Goal: Information Seeking & Learning: Learn about a topic

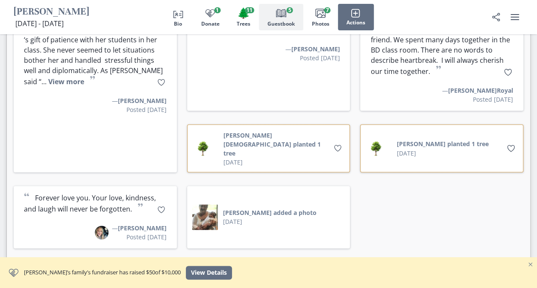
scroll to position [2089, 0]
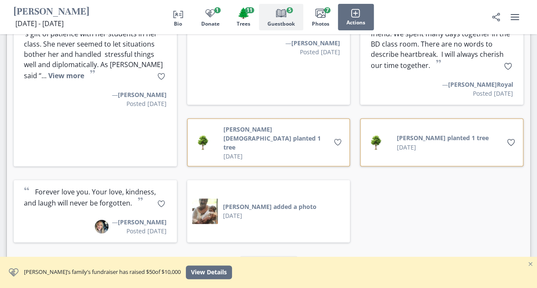
click at [468, 57] on div "“ For [PERSON_NAME], my dear, sweet, fun-loving sister... ” — [PERSON_NAME] Pos…" at bounding box center [268, 62] width 509 height 359
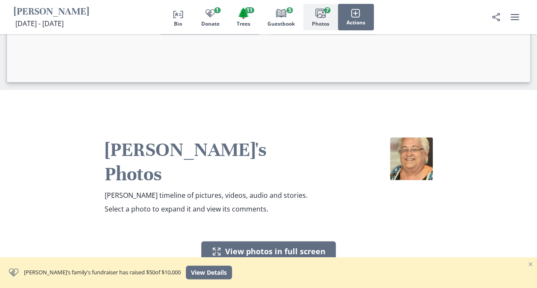
scroll to position [2419, 0]
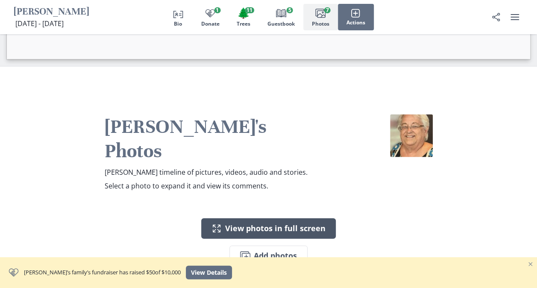
click at [277, 218] on button "Expand View photos in full screen" at bounding box center [268, 228] width 135 height 20
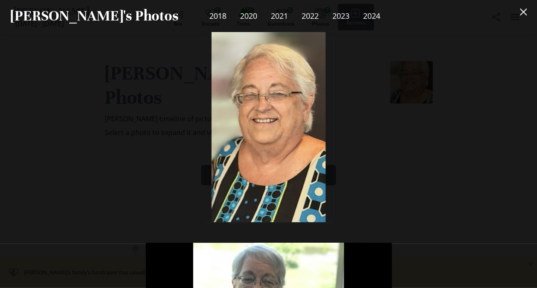
scroll to position [2488, 0]
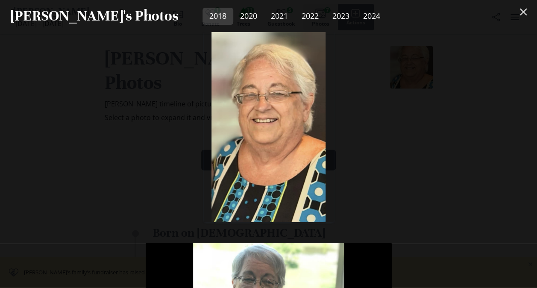
click at [202, 13] on link "2018" at bounding box center [217, 16] width 31 height 17
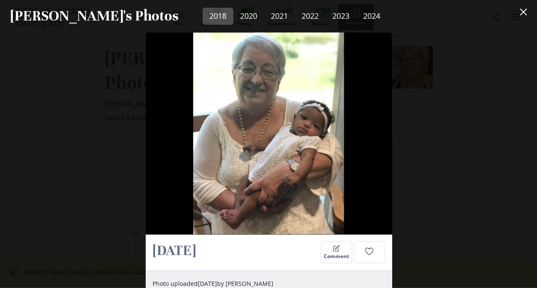
scroll to position [211, 0]
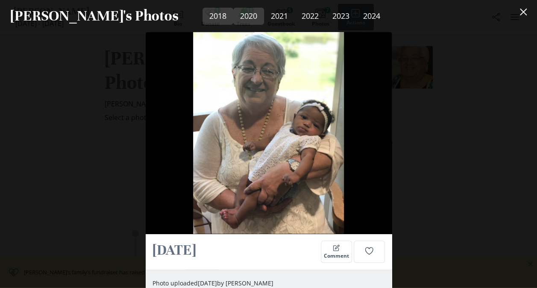
click at [233, 16] on link "2020" at bounding box center [248, 16] width 31 height 17
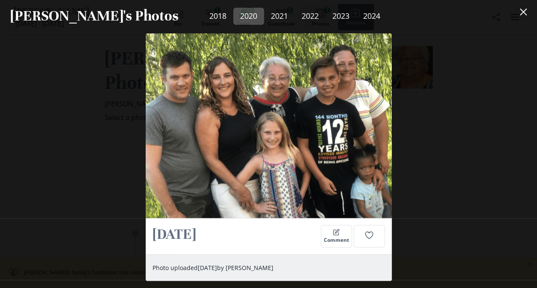
scroll to position [495, 0]
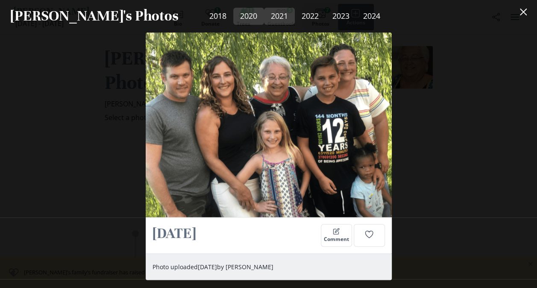
click at [264, 14] on link "2021" at bounding box center [279, 16] width 31 height 17
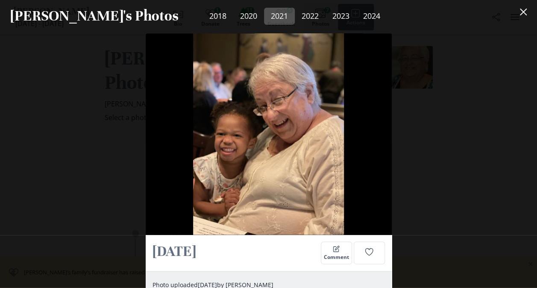
scroll to position [762, 0]
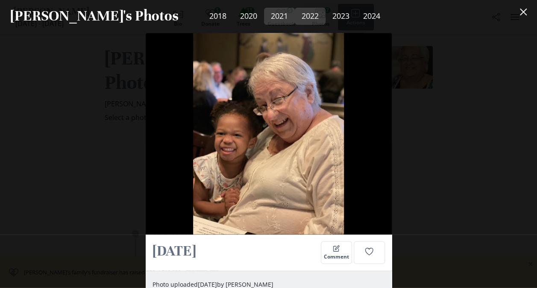
click at [295, 13] on link "2022" at bounding box center [310, 16] width 31 height 17
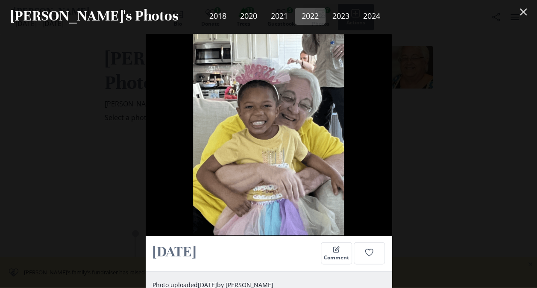
scroll to position [1046, 0]
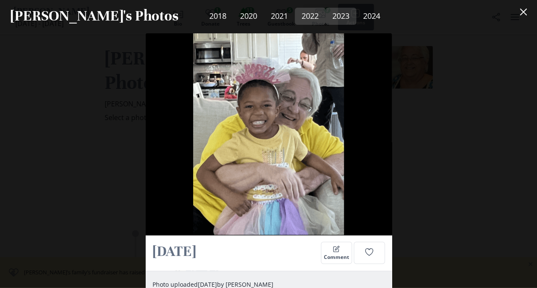
click at [325, 15] on link "2023" at bounding box center [340, 16] width 31 height 17
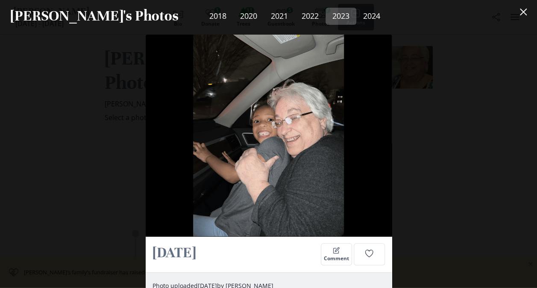
scroll to position [1614, 0]
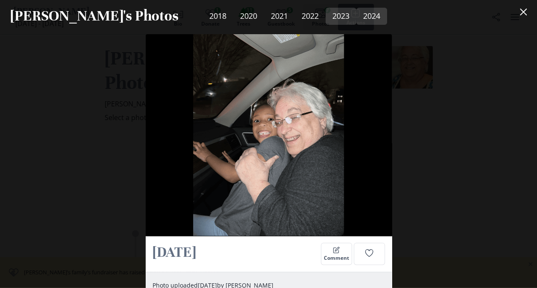
click at [356, 14] on link "2024" at bounding box center [371, 16] width 31 height 17
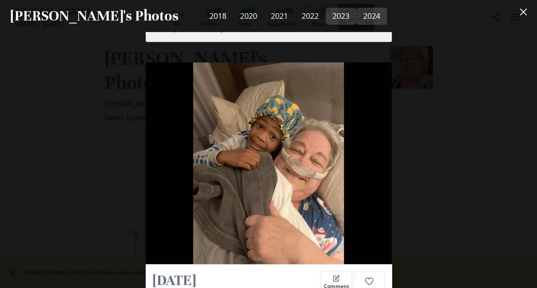
scroll to position [1898, 0]
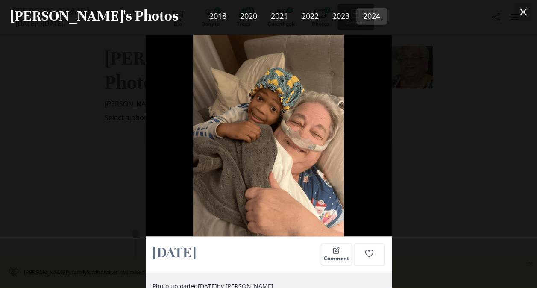
click at [527, 12] on icon "Close" at bounding box center [523, 12] width 7 height 7
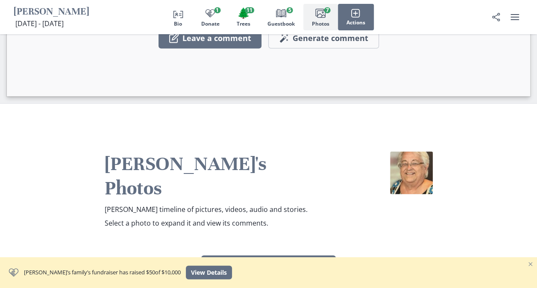
scroll to position [2325, 0]
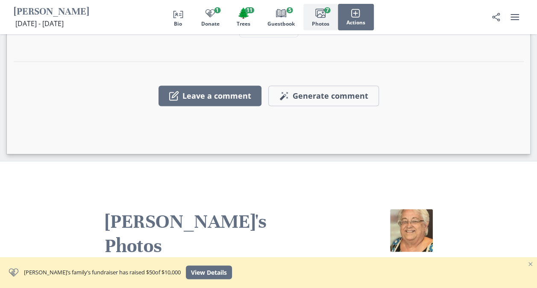
click at [323, 15] on icon "Images" at bounding box center [320, 13] width 10 height 10
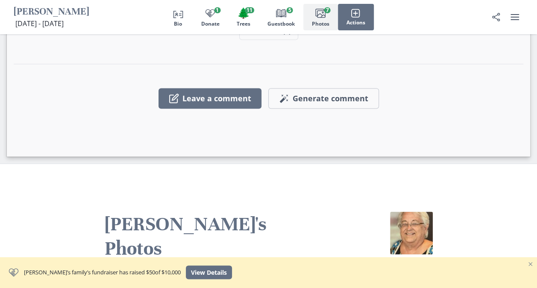
scroll to position [2321, 0]
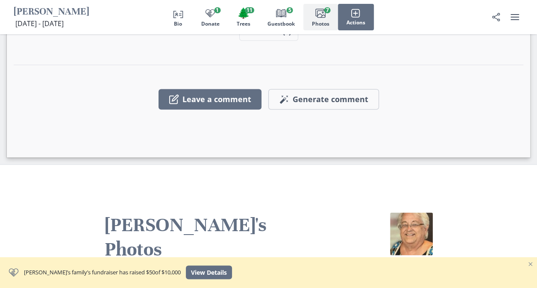
click at [319, 17] on icon "Images" at bounding box center [320, 13] width 10 height 10
click at [276, 13] on icon "Book" at bounding box center [281, 13] width 10 height 10
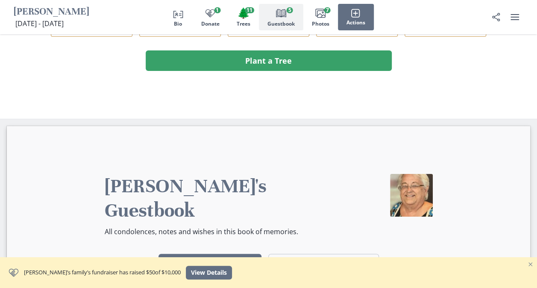
scroll to position [1618, 0]
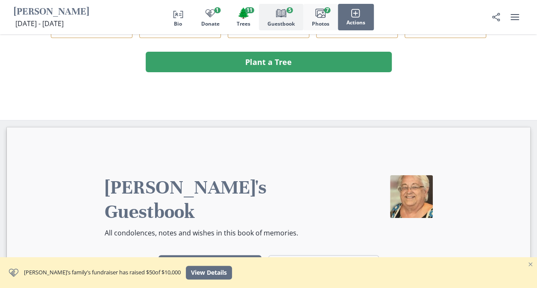
click at [318, 22] on span "Photos" at bounding box center [321, 24] width 18 height 6
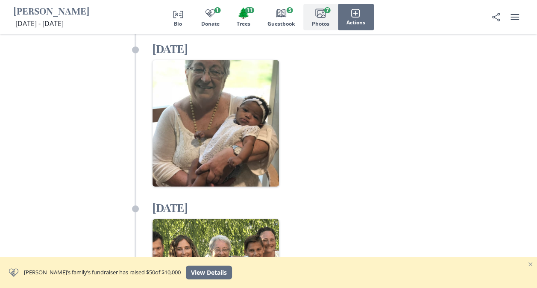
scroll to position [2720, 0]
